Goal: Task Accomplishment & Management: Manage account settings

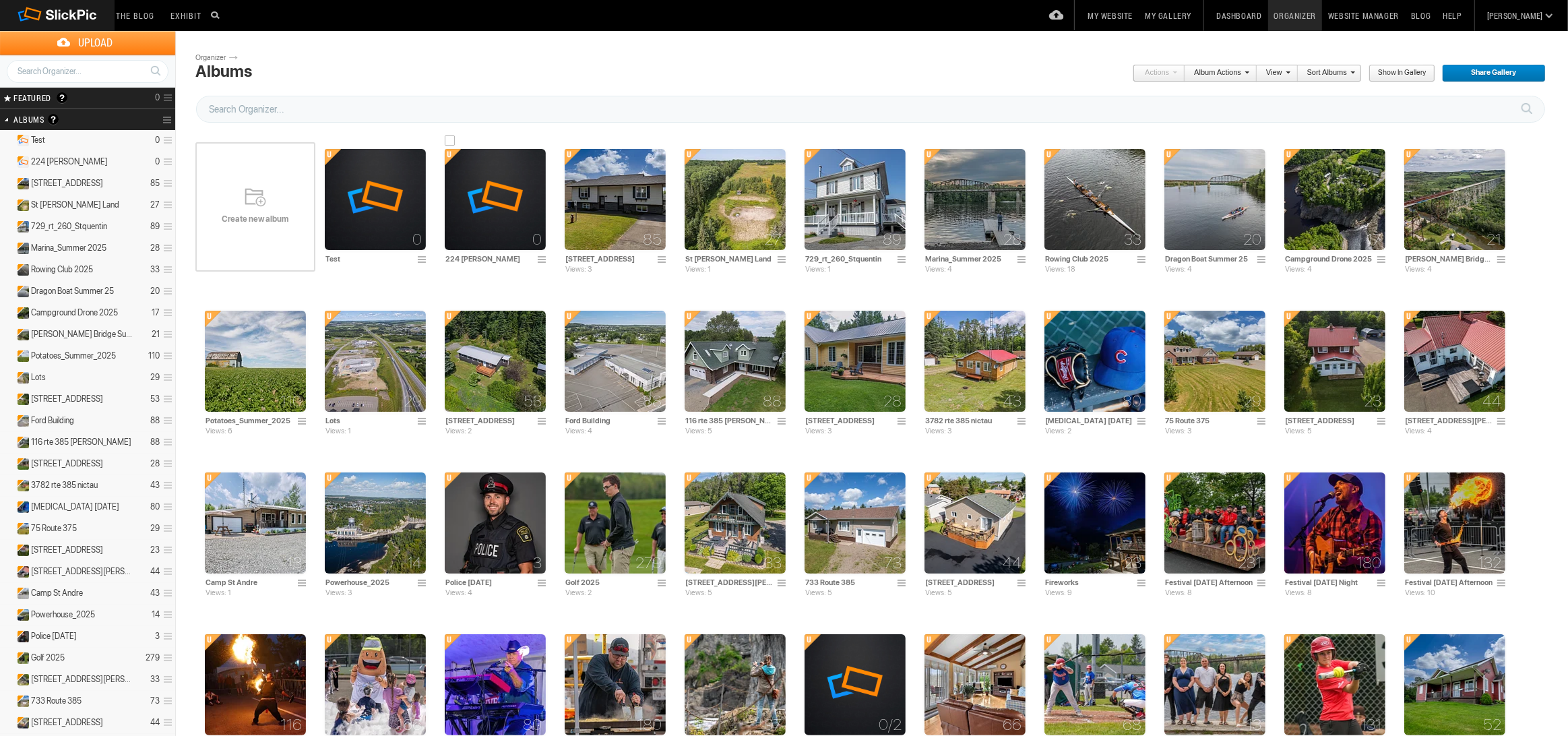
click at [479, 201] on img at bounding box center [494, 199] width 101 height 101
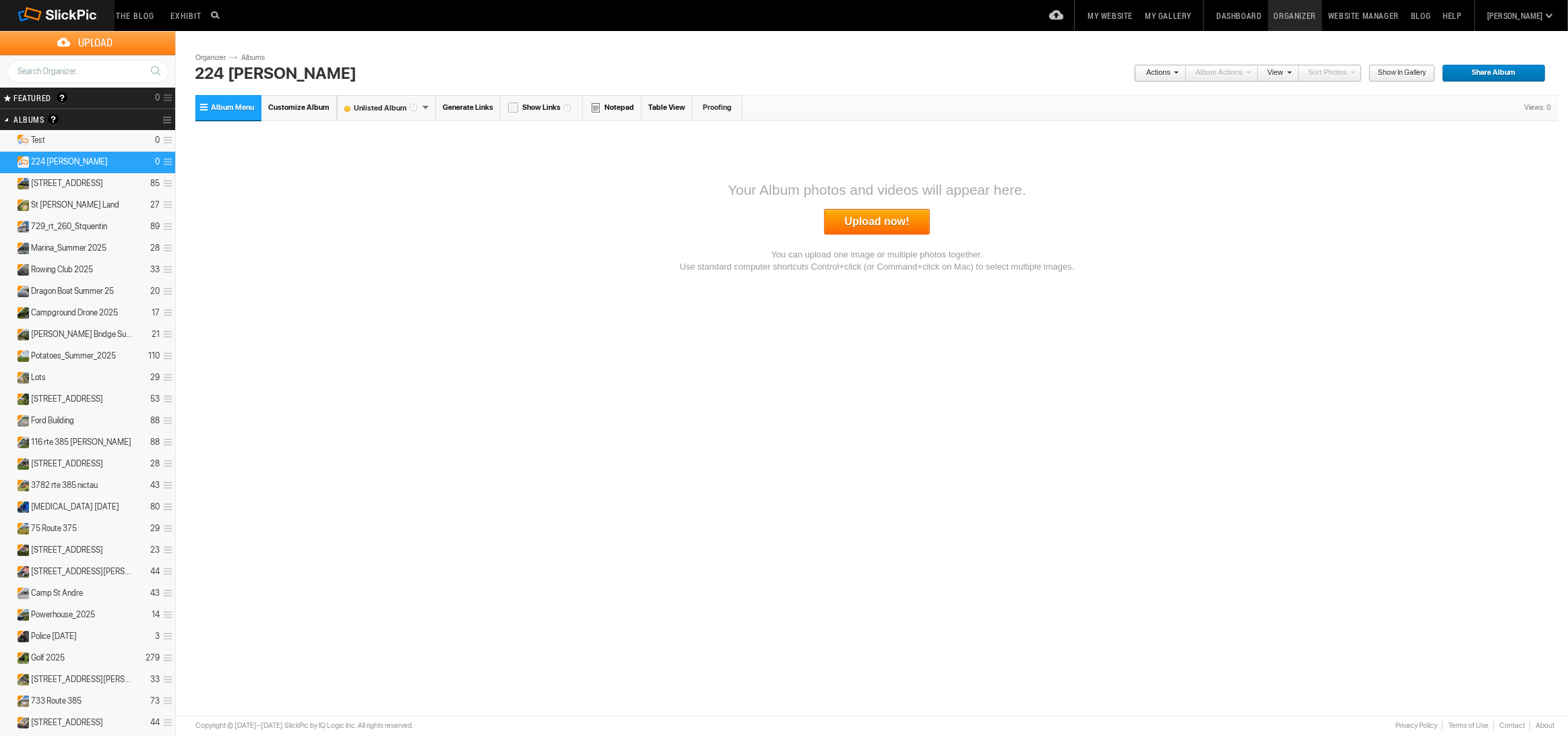
click at [923, 214] on link "Upload now!" at bounding box center [877, 221] width 107 height 26
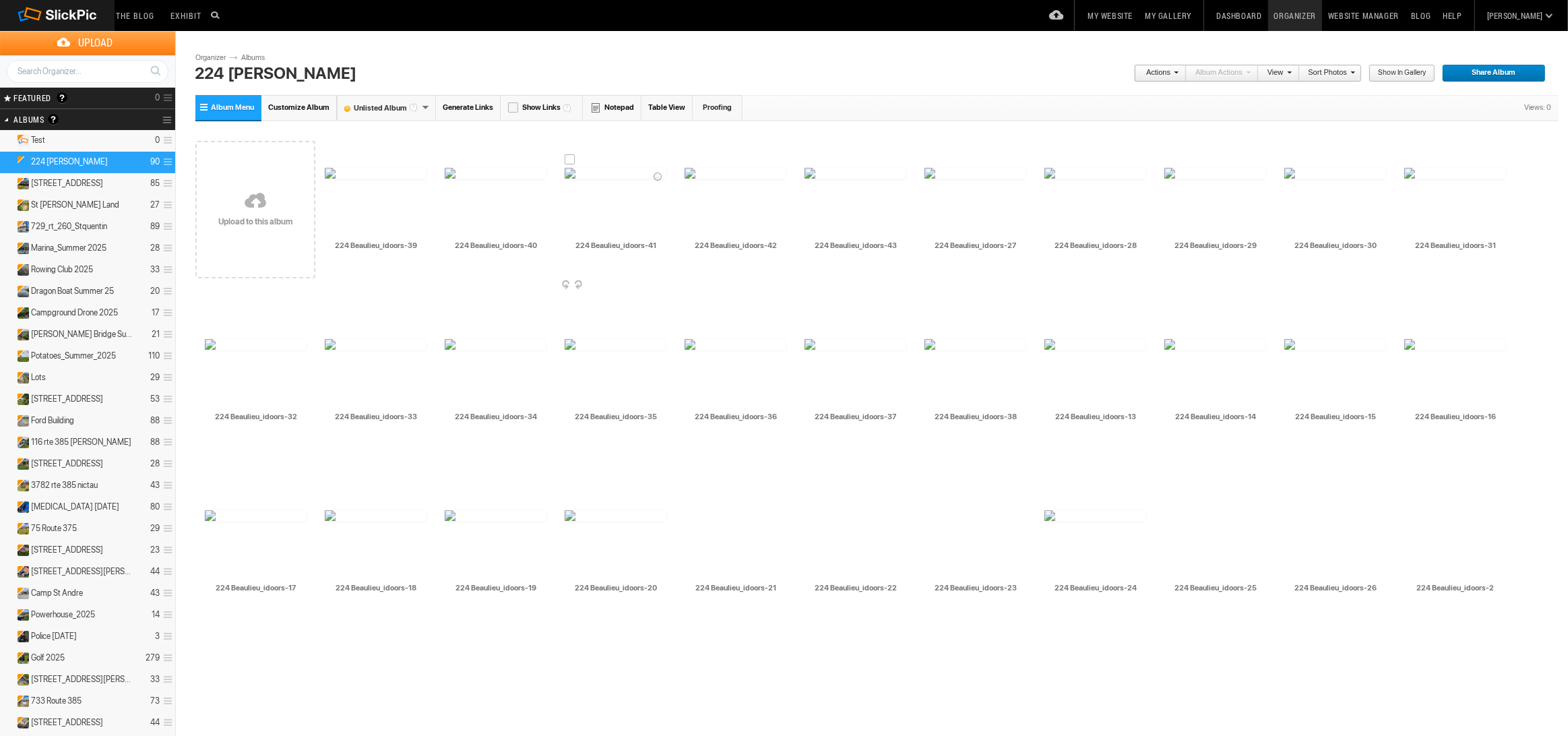
click at [664, 282] on span at bounding box center [664, 286] width 13 height 11
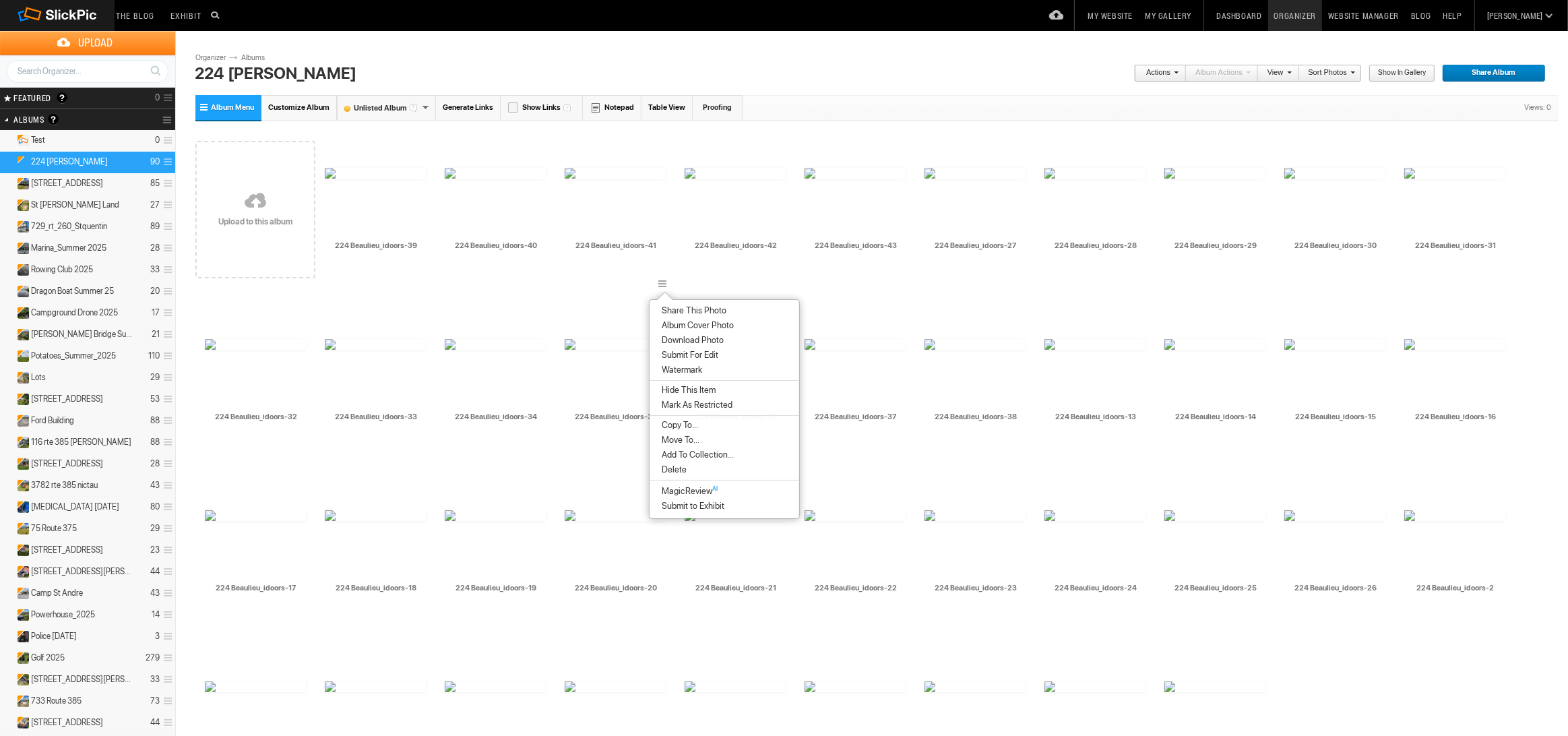
click at [692, 327] on span "Album Cover Photo" at bounding box center [695, 326] width 76 height 11
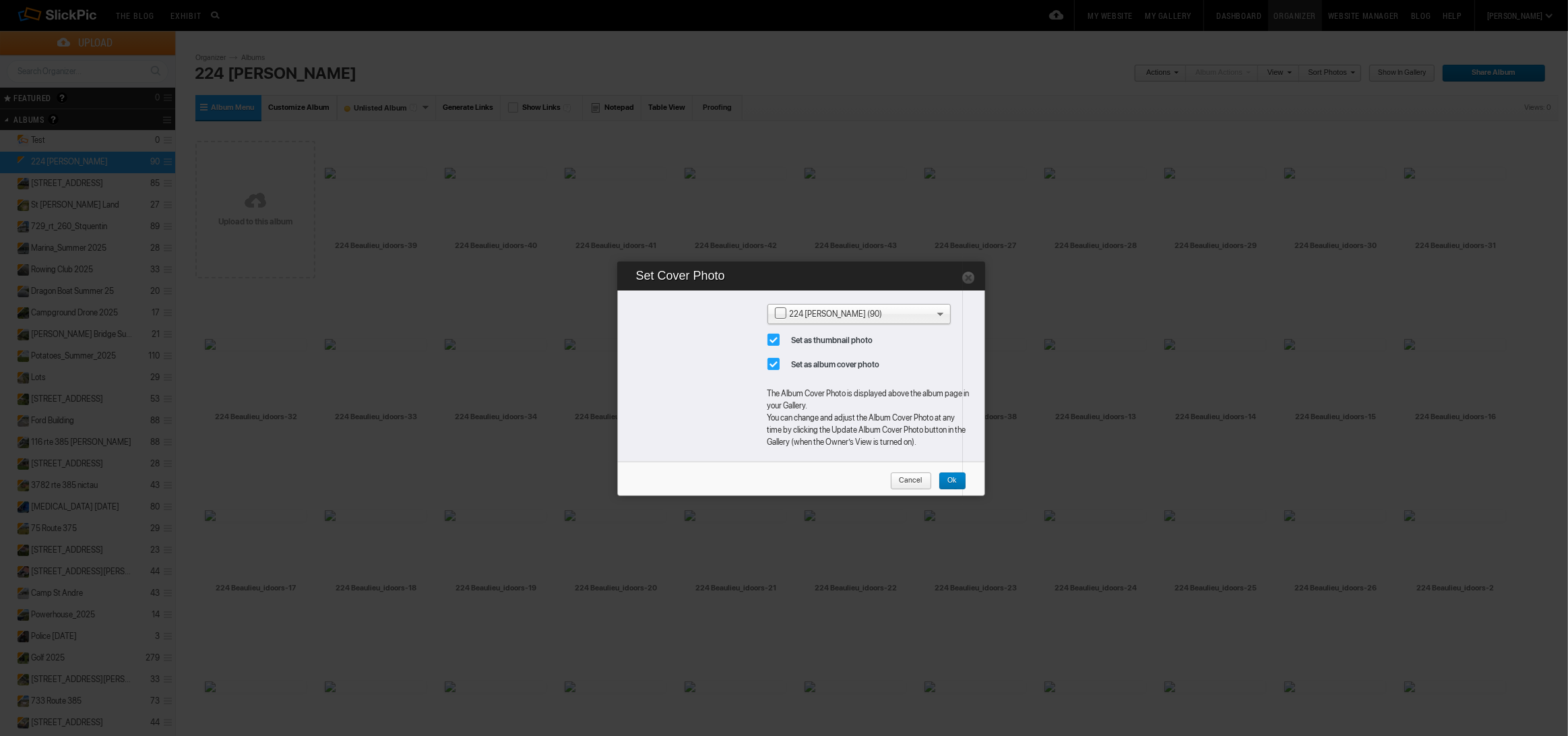
click at [950, 481] on span "Ok" at bounding box center [948, 481] width 18 height 17
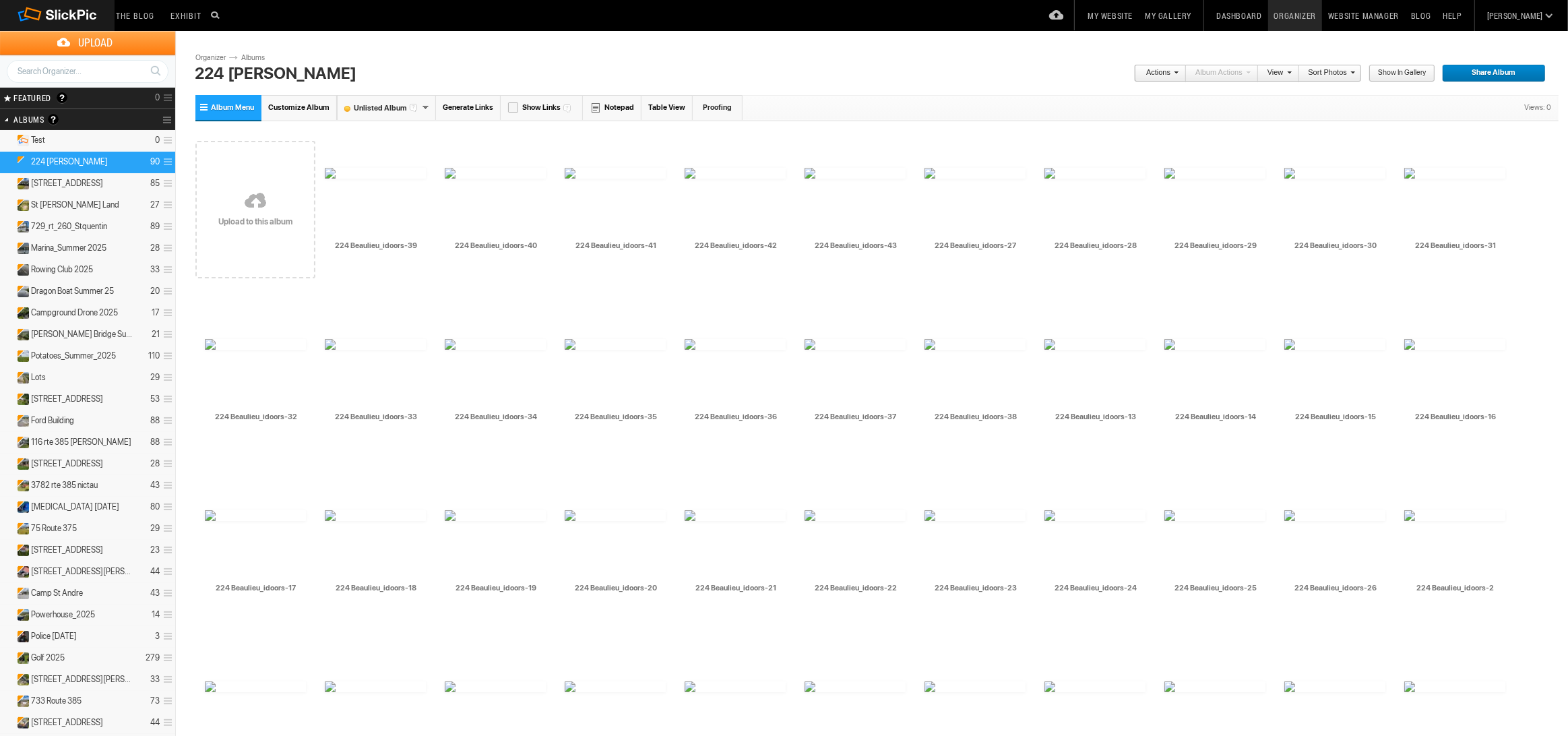
click at [1478, 75] on span "Share Album" at bounding box center [1489, 73] width 94 height 17
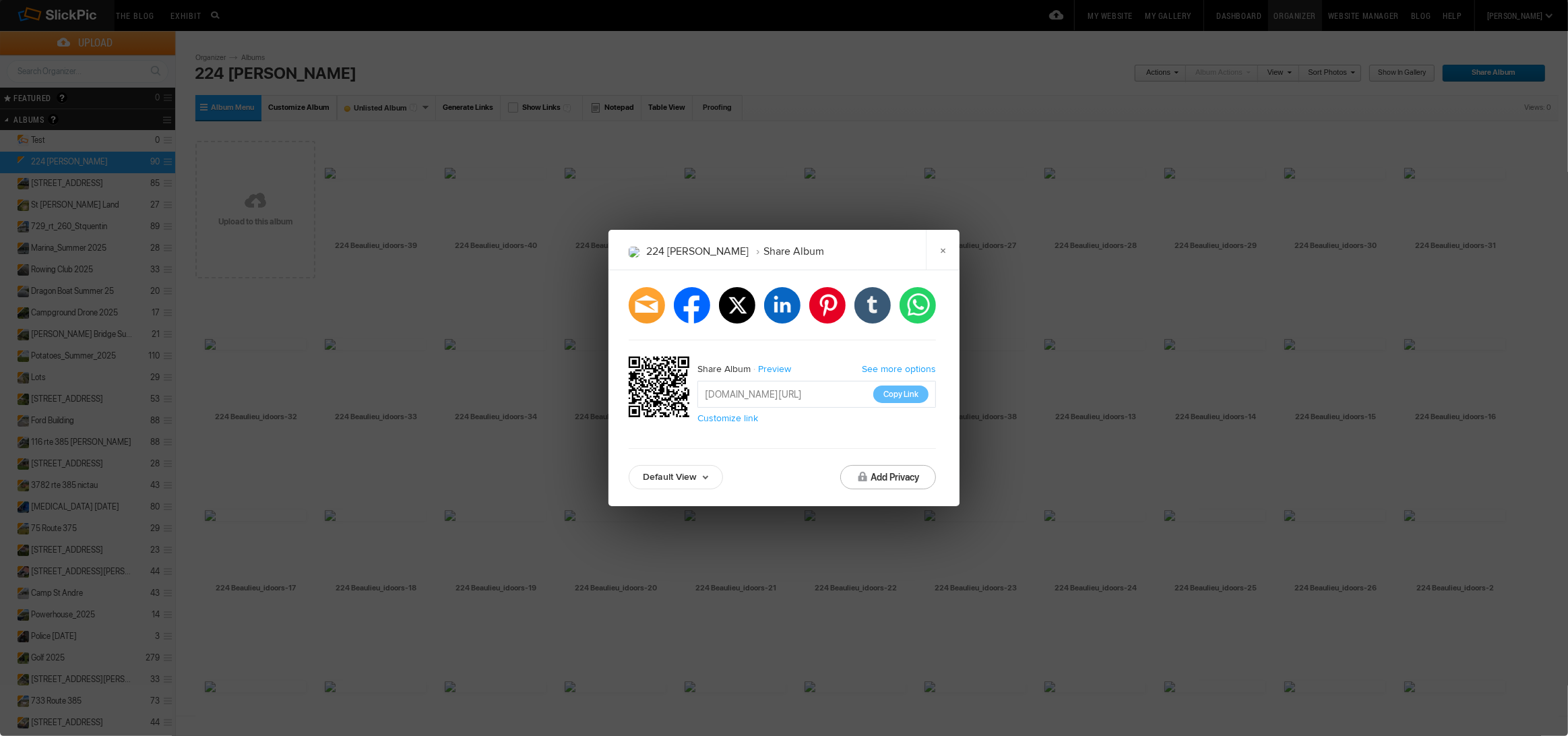
click at [915, 392] on button "Copy Link" at bounding box center [901, 394] width 55 height 17
click at [946, 256] on link "×" at bounding box center [942, 250] width 33 height 41
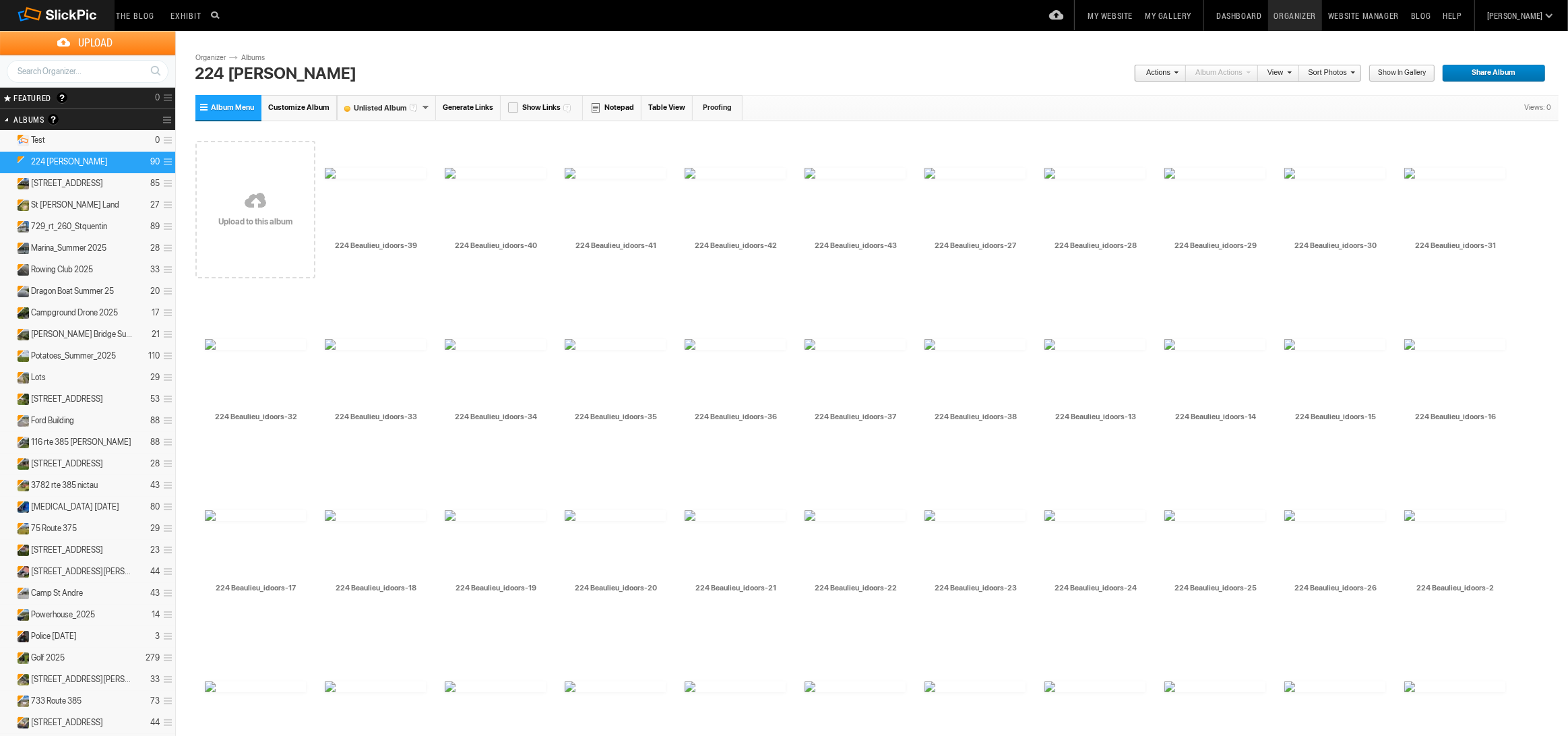
click at [37, 116] on h2 "Albums Albums are your presentation gallery and where your photos and videos ar…" at bounding box center [70, 119] width 113 height 21
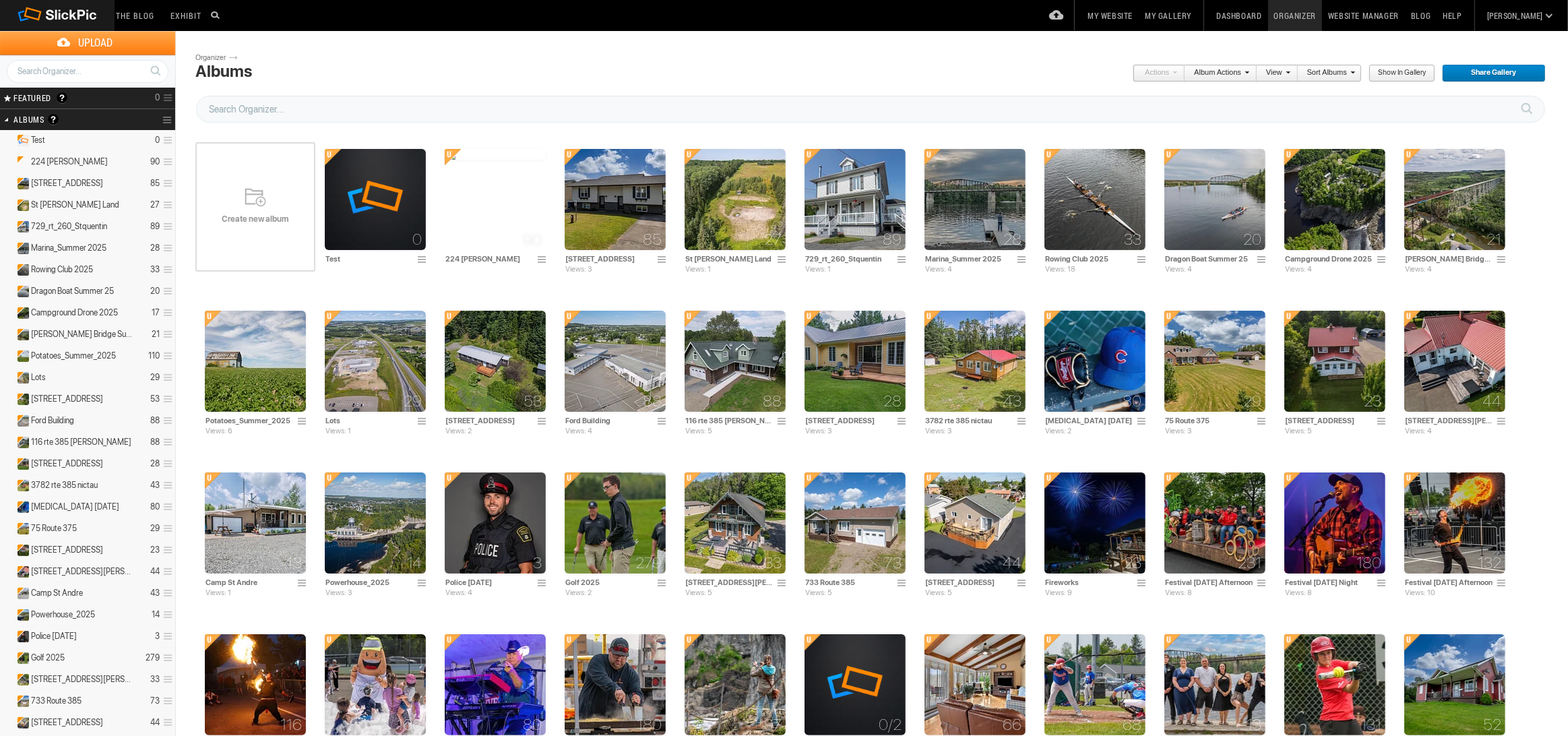
click at [347, 133] on td "0 Test" at bounding box center [375, 203] width 101 height 155
click at [419, 261] on span at bounding box center [424, 260] width 13 height 11
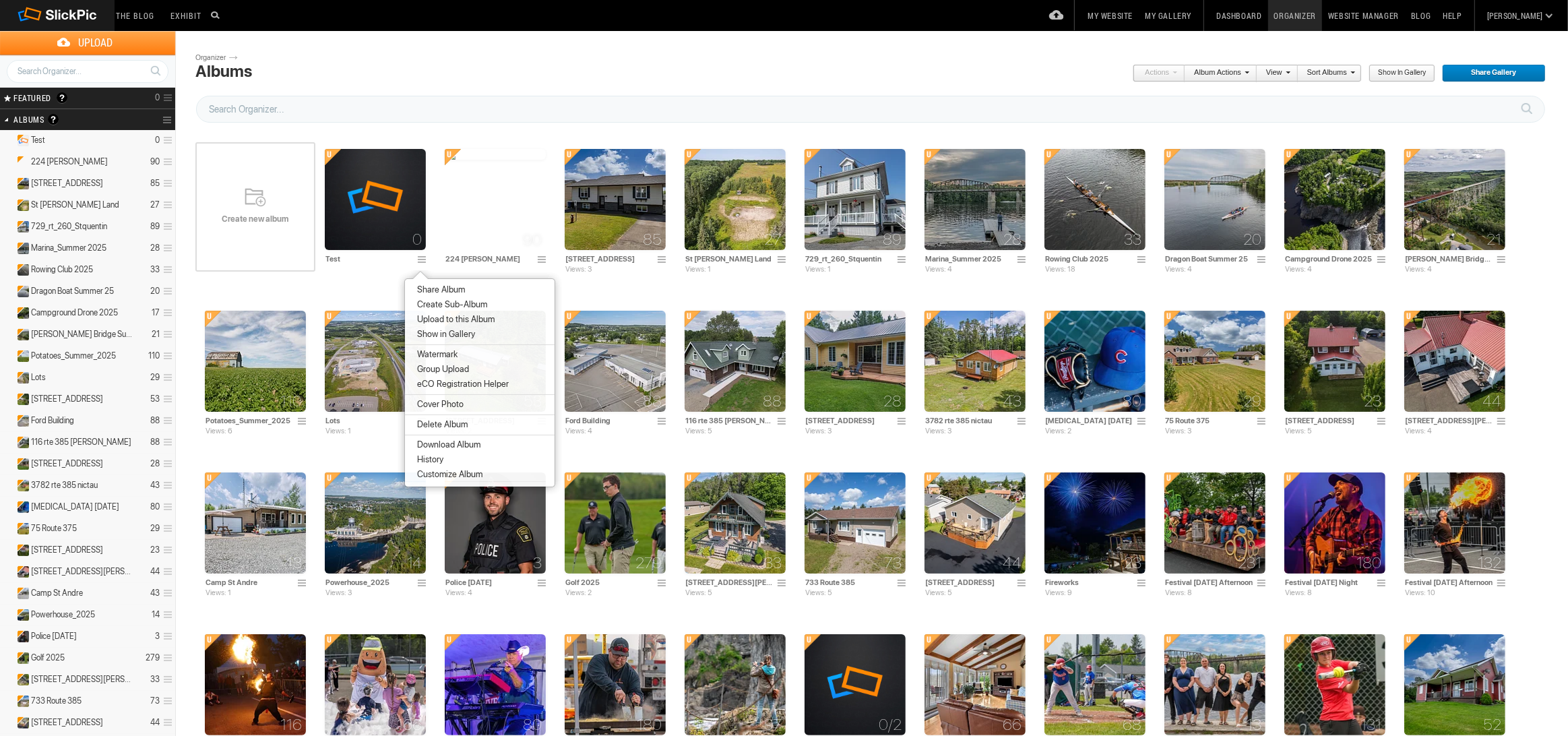
click at [442, 424] on span "Delete Album" at bounding box center [440, 425] width 55 height 11
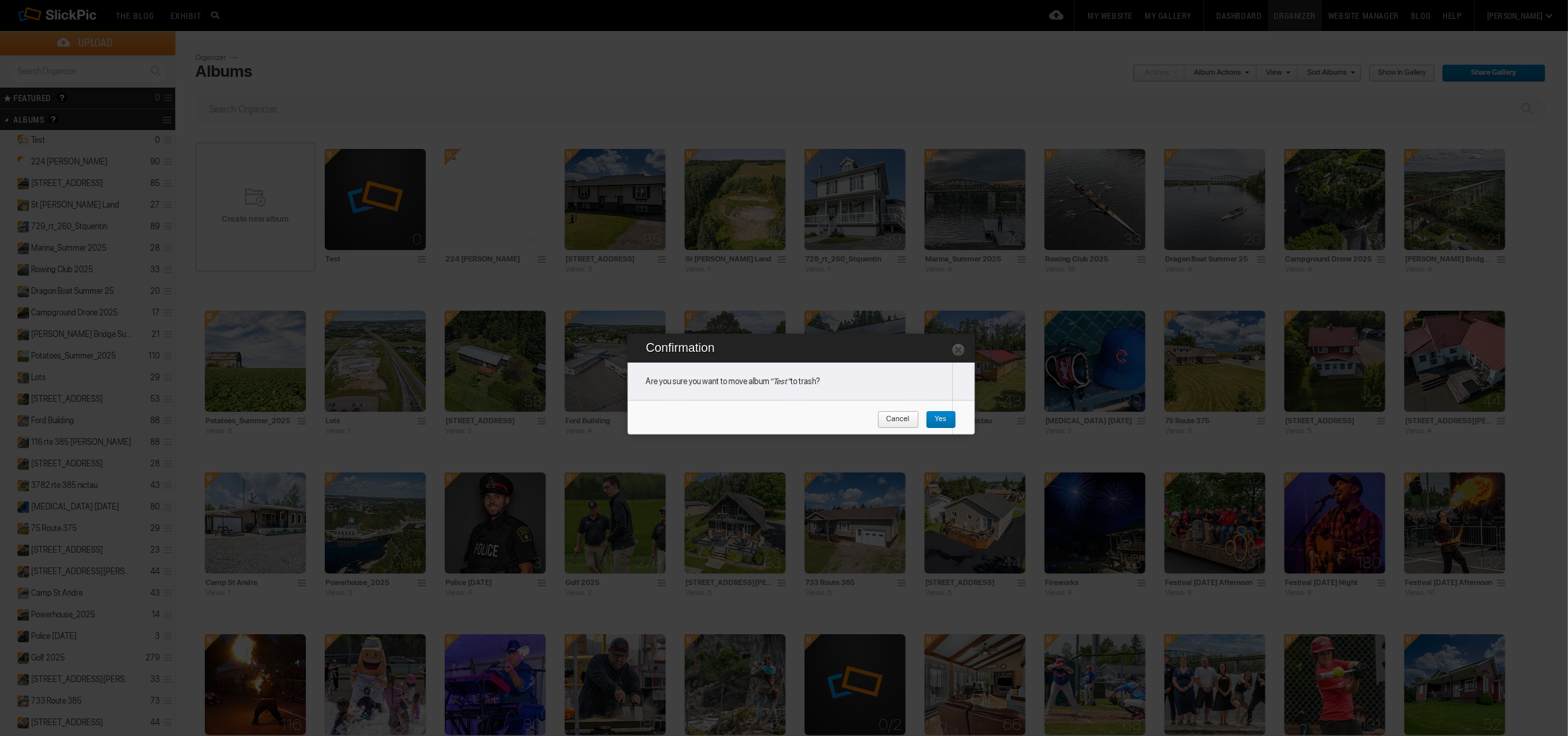
click at [942, 415] on span "Yes" at bounding box center [935, 420] width 21 height 17
